Goal: Check status: Check status

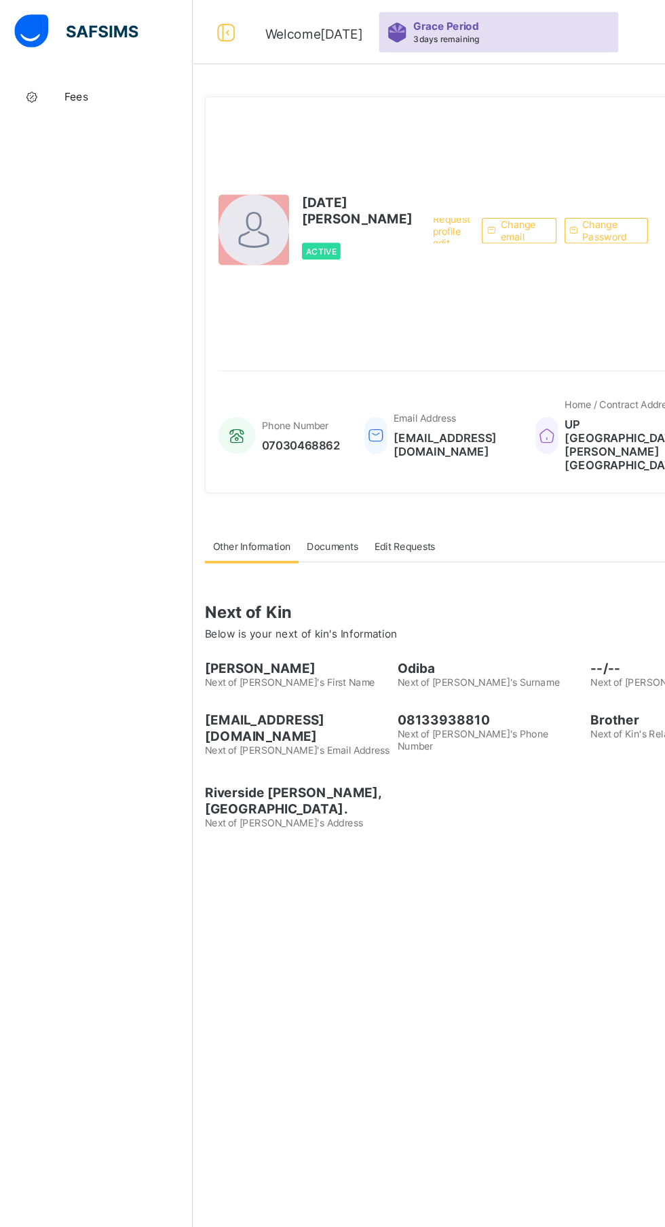
click at [76, 77] on span "Fees" at bounding box center [108, 81] width 109 height 11
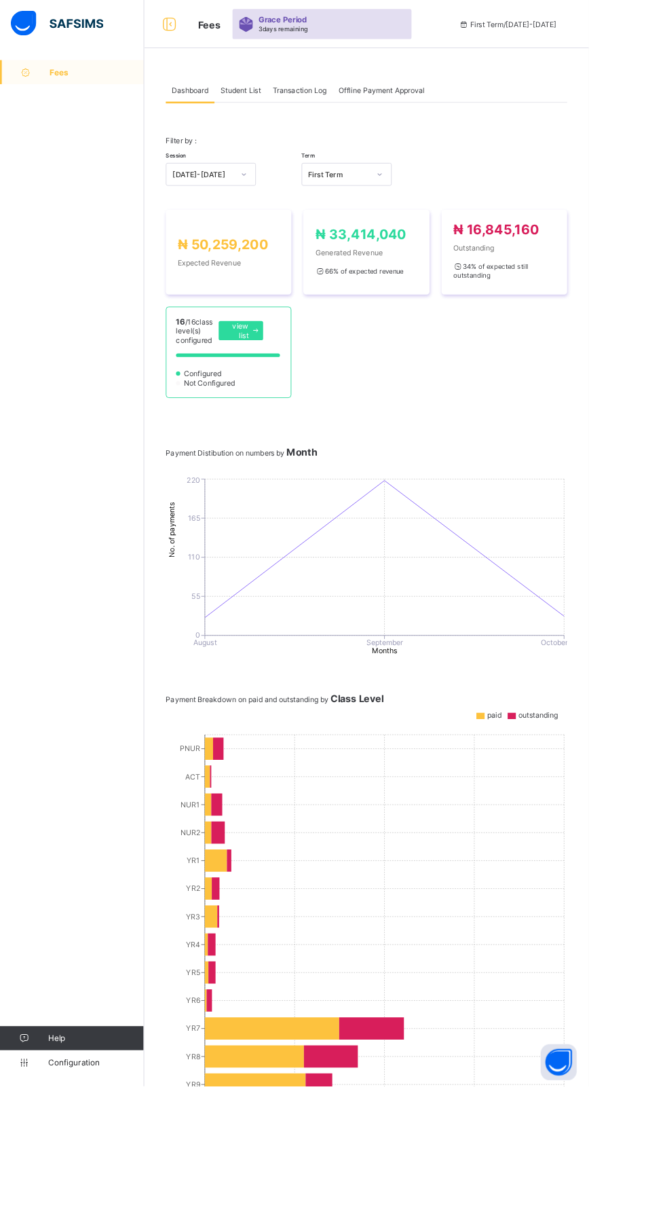
click at [74, 81] on span "Fees" at bounding box center [109, 81] width 107 height 11
click at [341, 102] on span "Transaction Log" at bounding box center [338, 102] width 61 height 10
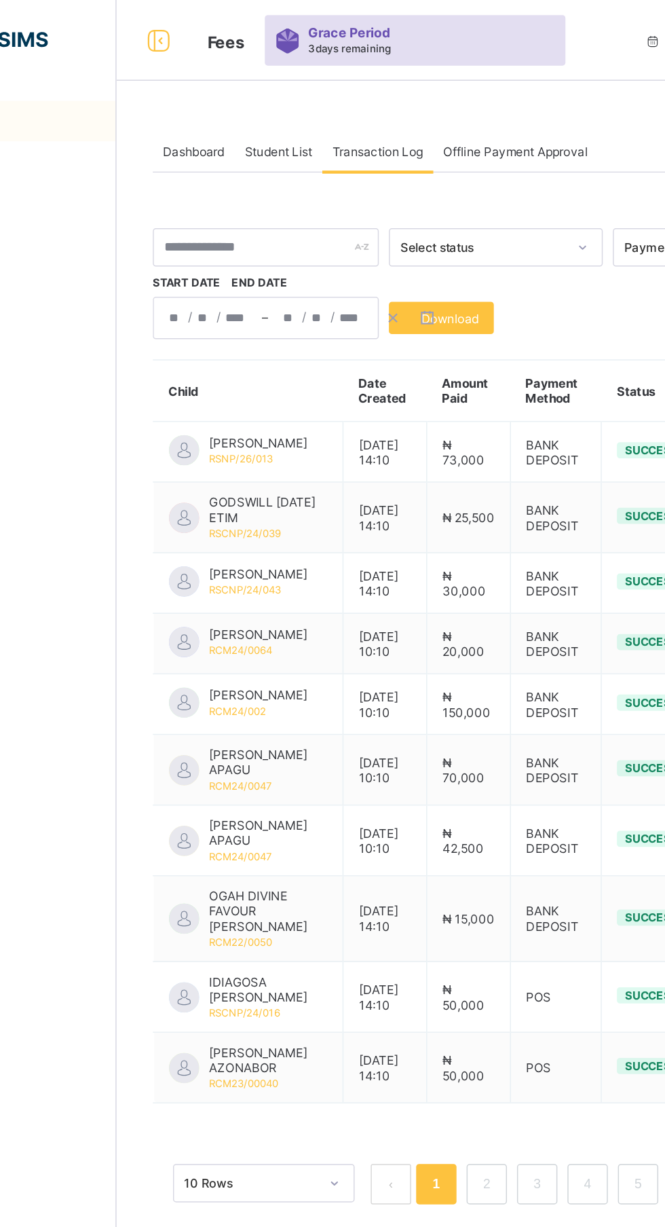
click at [277, 214] on div "/ / – / /" at bounding box center [263, 214] width 152 height 29
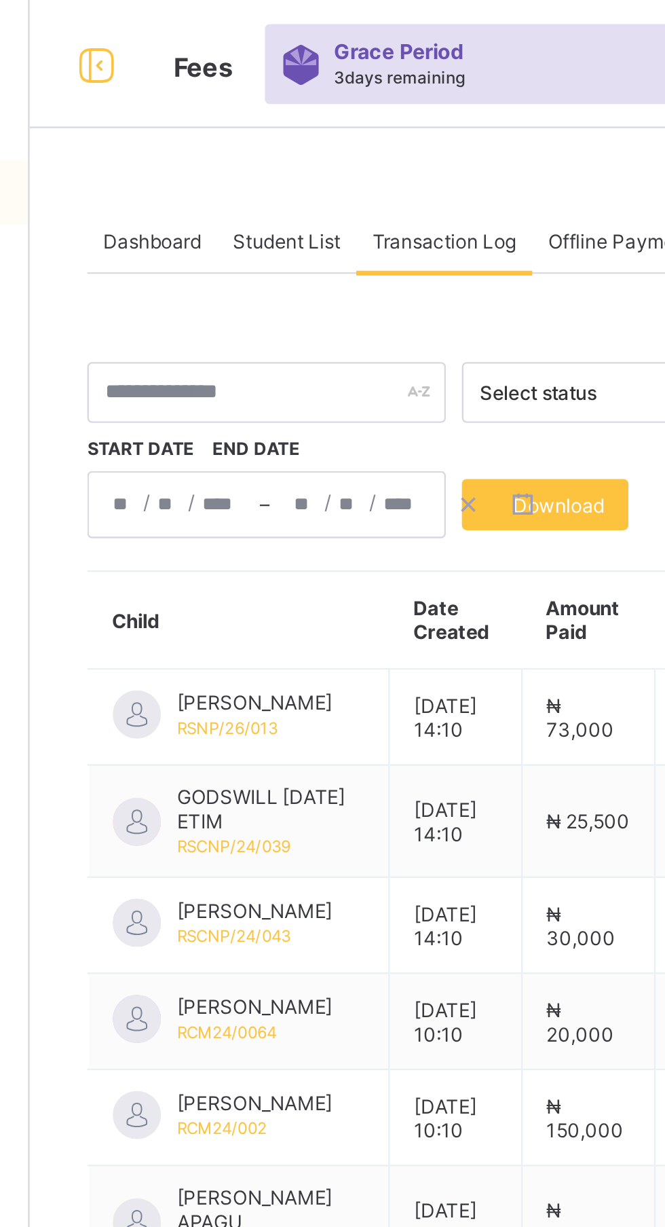
click at [275, 98] on span "Student List" at bounding box center [271, 102] width 45 height 10
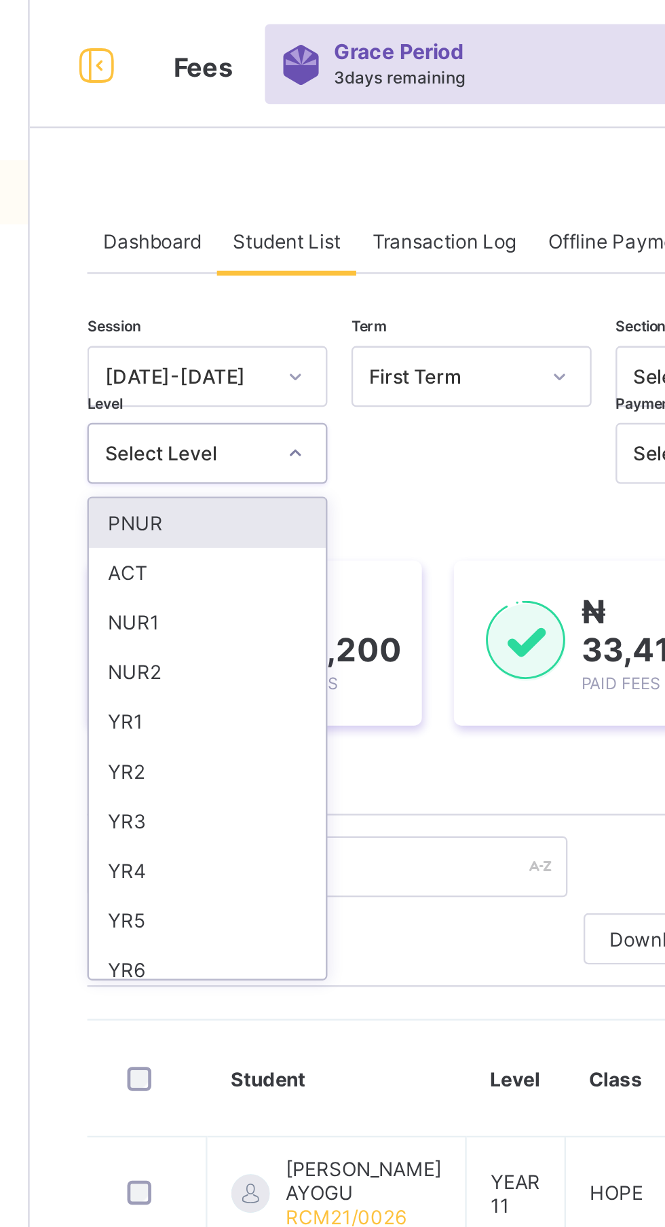
click at [211, 238] on div "ACT" at bounding box center [238, 242] width 100 height 21
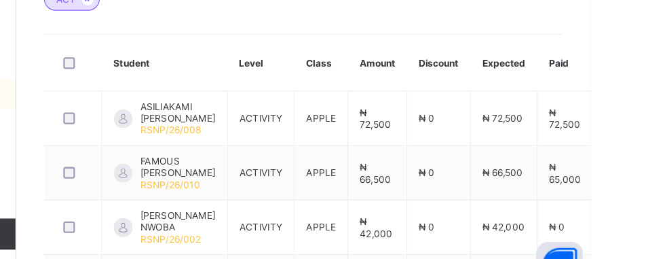
scroll to position [569, 0]
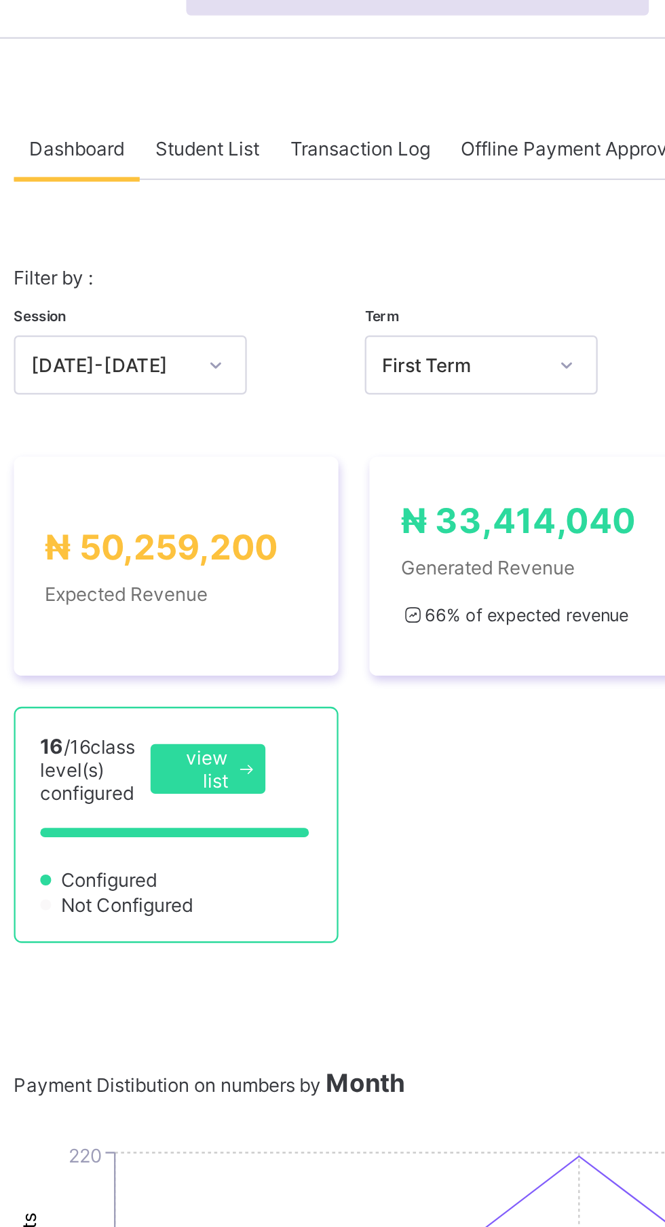
click at [278, 106] on span "Student List" at bounding box center [271, 102] width 45 height 10
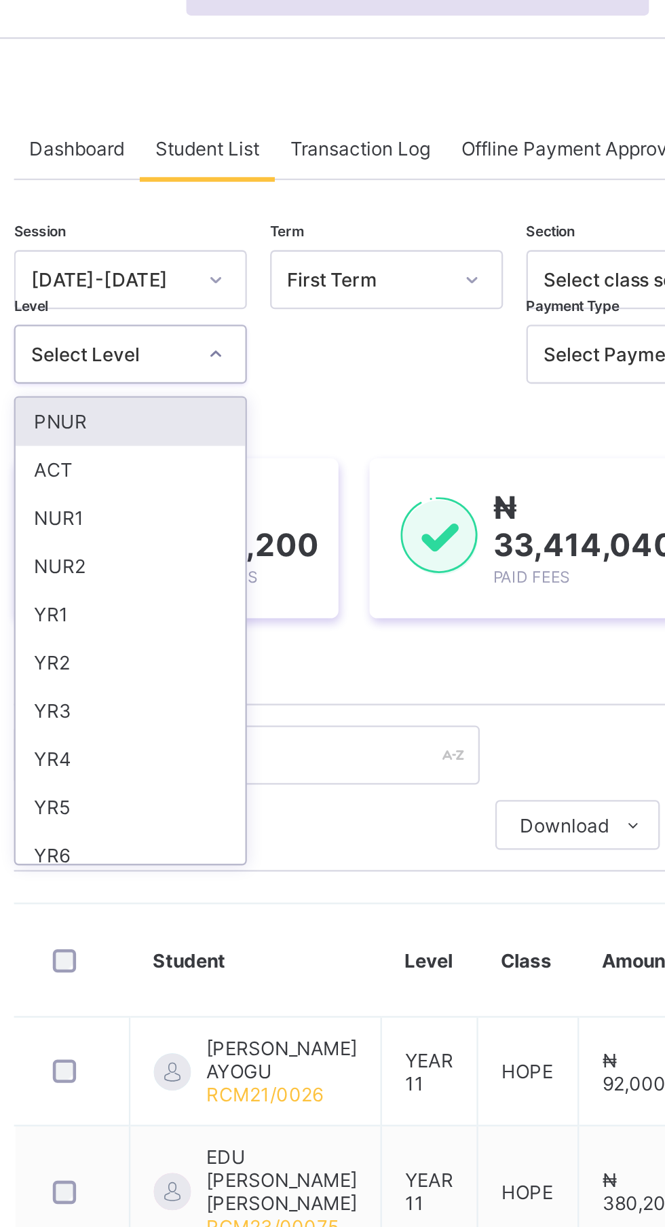
click at [233, 220] on div "PNUR" at bounding box center [238, 221] width 100 height 21
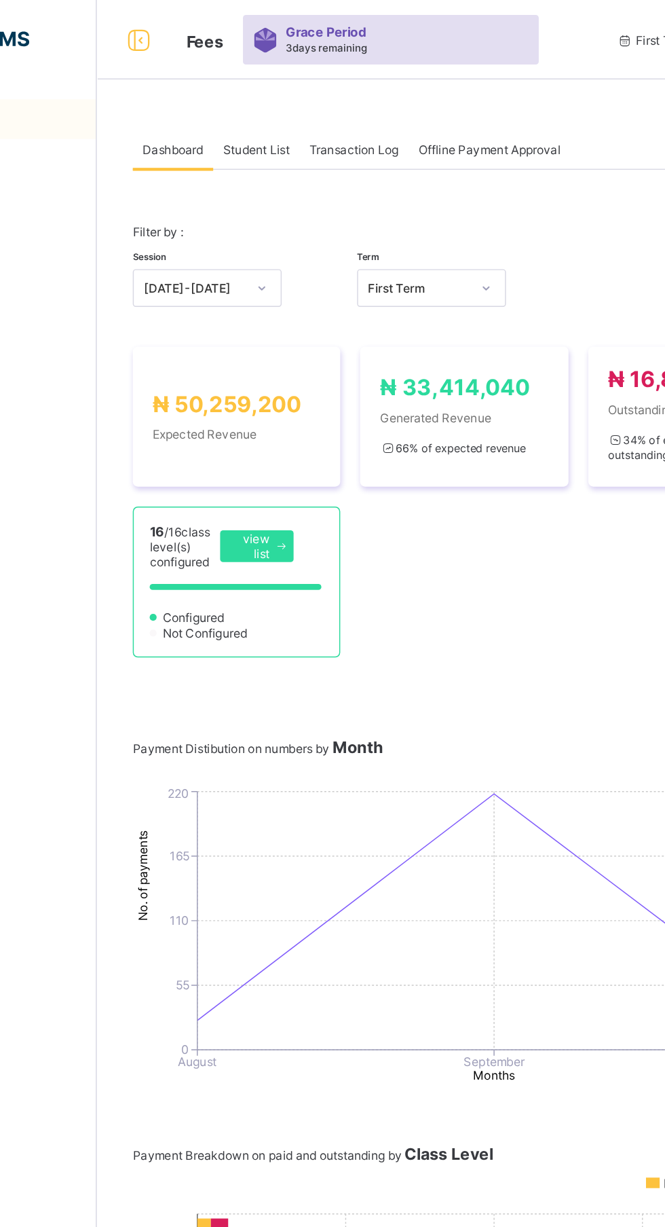
click at [265, 102] on span "Student List" at bounding box center [271, 102] width 45 height 10
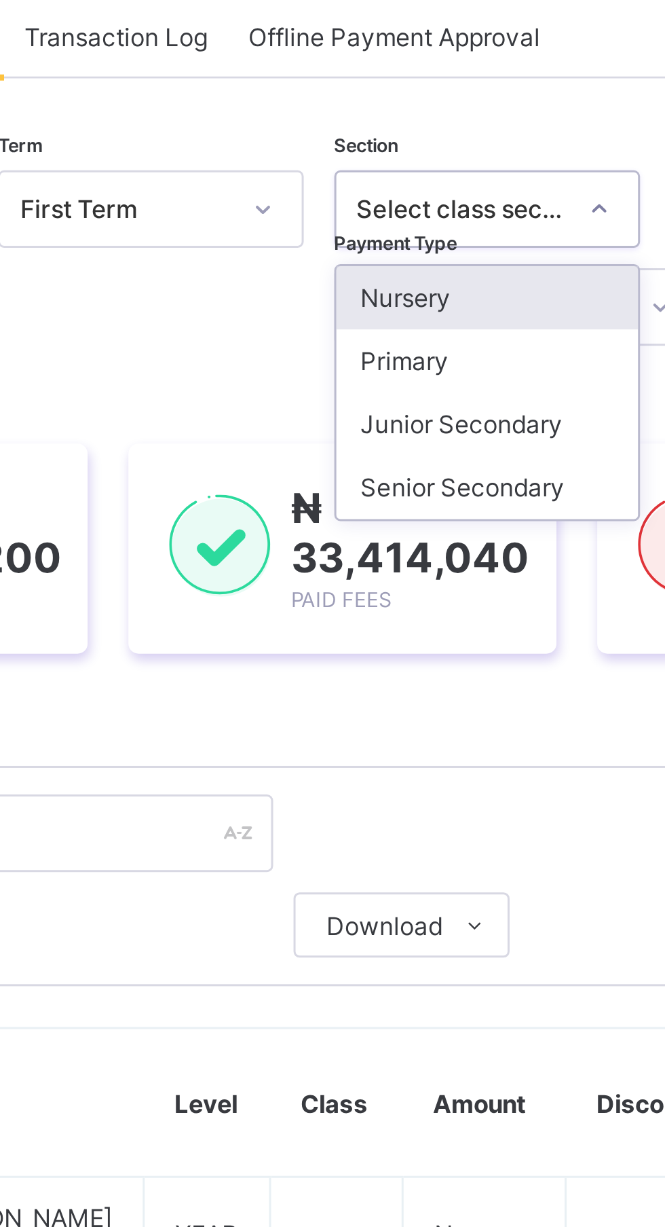
click at [453, 187] on div "Nursery" at bounding box center [462, 189] width 100 height 21
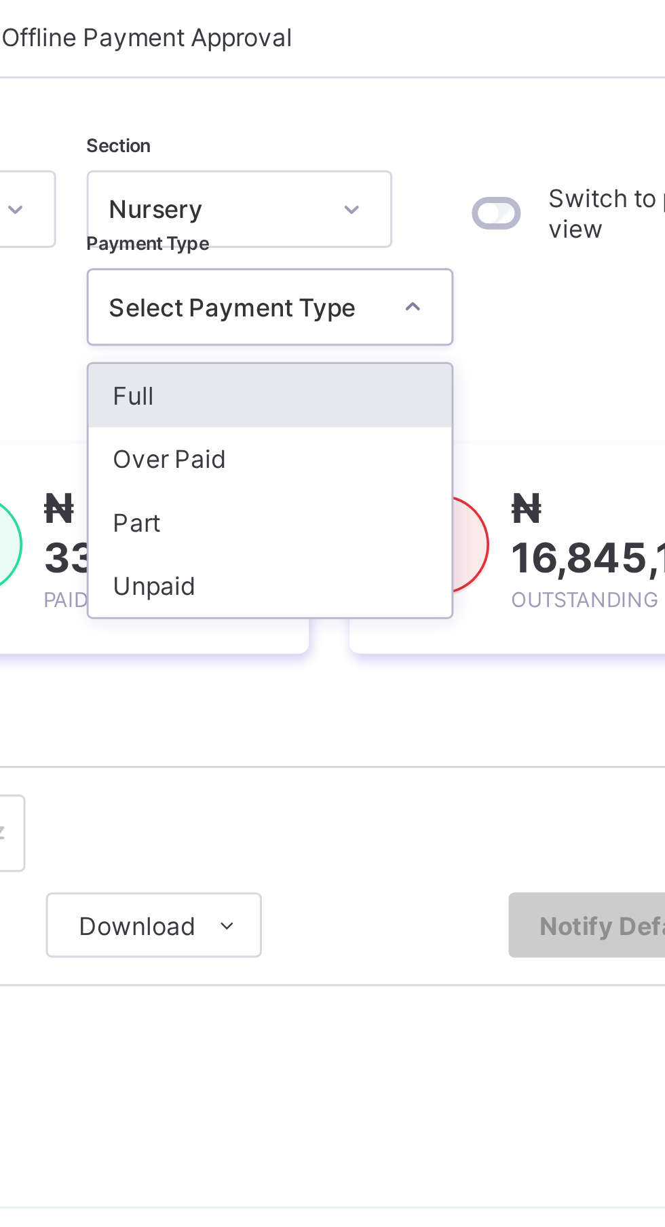
click at [571, 210] on div "Session [DATE]-[DATE] Term First Term Section Nursery Level Select Level Paymen…" at bounding box center [413, 632] width 453 height 970
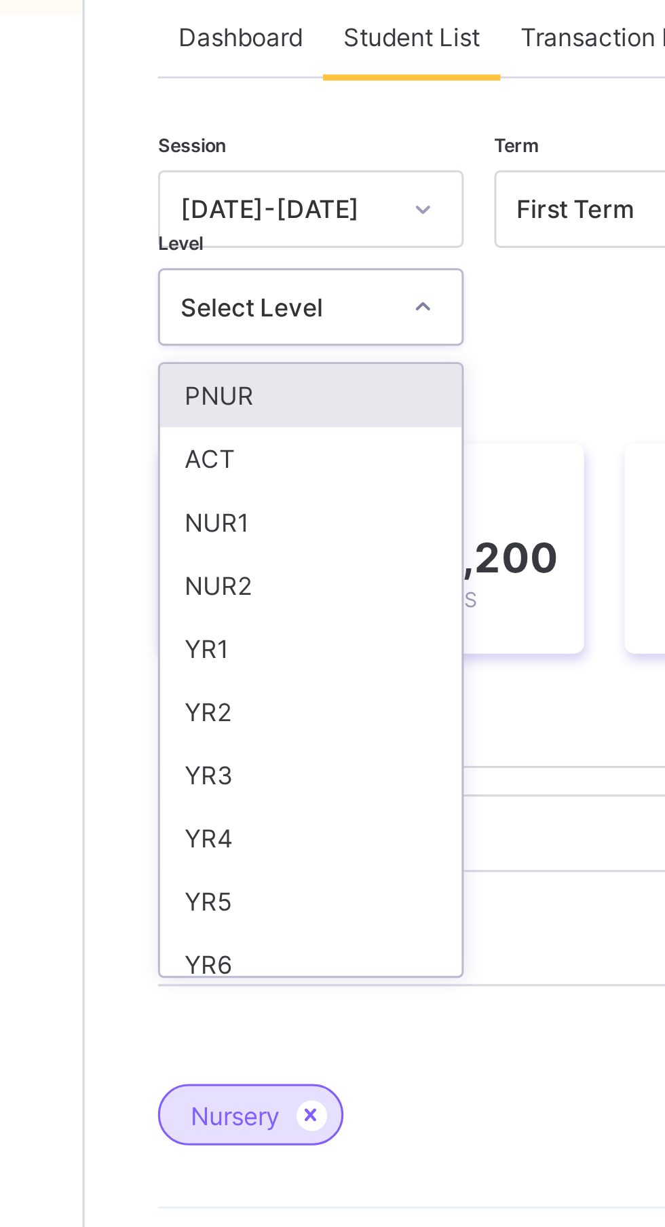
click at [225, 261] on div "NUR1" at bounding box center [238, 263] width 100 height 21
